Goal: Information Seeking & Learning: Understand process/instructions

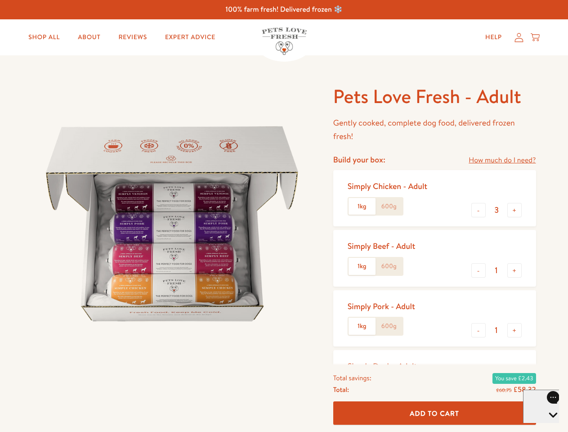
click at [284, 216] on img at bounding box center [171, 223] width 279 height 279
click at [502, 160] on link "How much do I need?" at bounding box center [501, 160] width 67 height 12
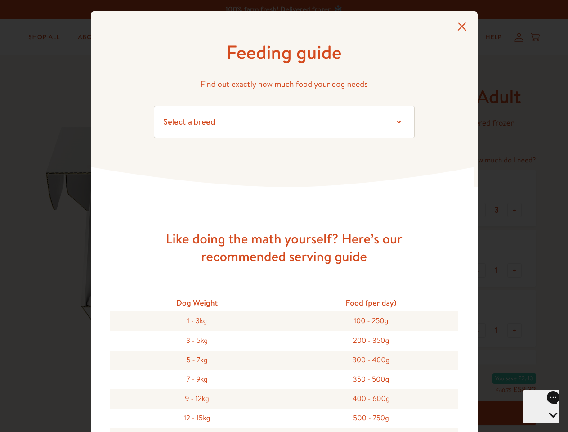
click at [478, 210] on div "Feeding guide Find out exactly how much food your dog needs Select a breed Affe…" at bounding box center [284, 216] width 568 height 432
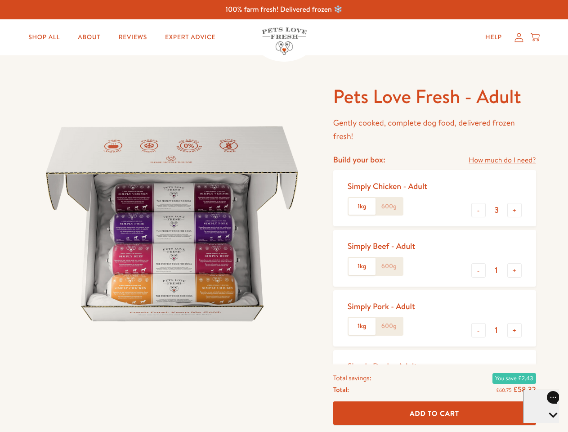
click at [514, 210] on button "+" at bounding box center [514, 210] width 14 height 14
type input "4"
click at [478, 270] on button "-" at bounding box center [478, 270] width 14 height 14
click at [514, 270] on button "+" at bounding box center [514, 270] width 14 height 14
type input "1"
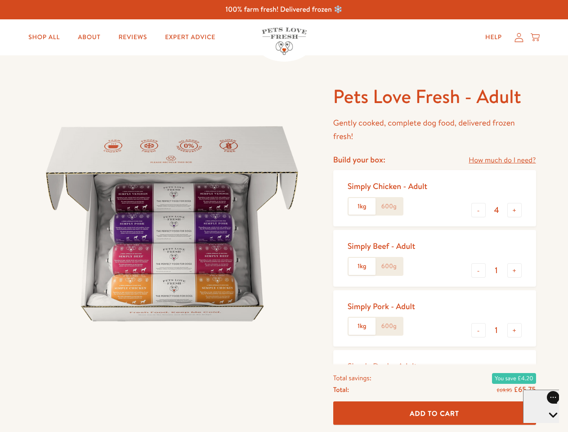
click at [478, 330] on button "-" at bounding box center [478, 330] width 14 height 14
click at [514, 330] on button "+" at bounding box center [514, 330] width 14 height 14
type input "1"
